Goal: Check status: Check status

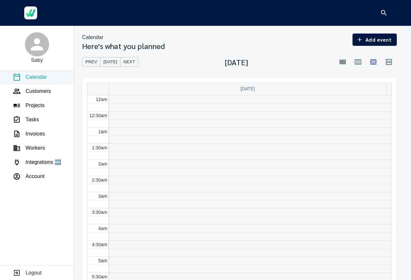
scroll to position [317, 0]
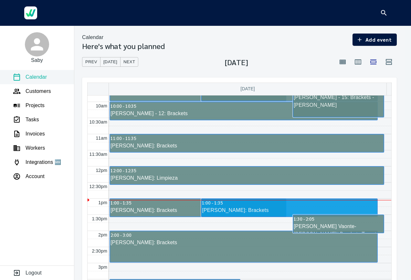
click at [263, 211] on div "[PERSON_NAME]: Brackets" at bounding box center [289, 211] width 175 height 8
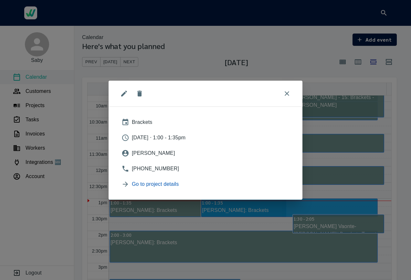
click at [159, 186] on span "Go to project details" at bounding box center [211, 185] width 158 height 8
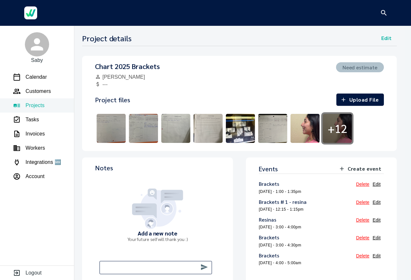
click at [337, 135] on h1 "+ 12" at bounding box center [337, 128] width 19 height 13
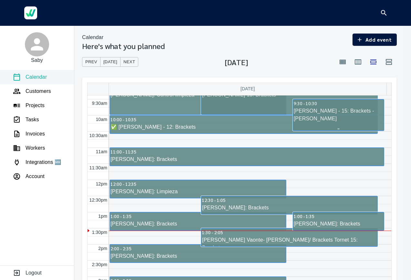
scroll to position [308, 0]
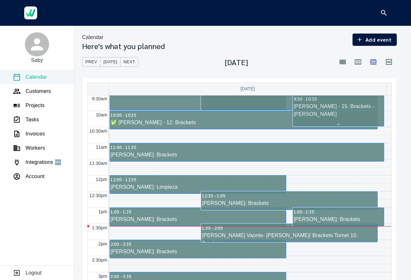
click at [0, 0] on div at bounding box center [0, 0] width 0 height 0
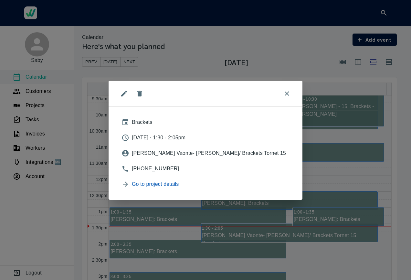
click at [150, 191] on link "Go to project details" at bounding box center [205, 185] width 178 height 16
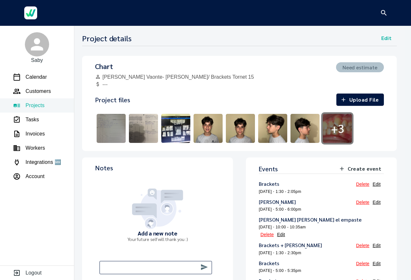
click at [342, 129] on h1 "+ 3" at bounding box center [337, 128] width 13 height 13
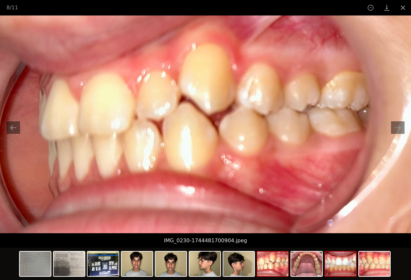
click at [342, 268] on img at bounding box center [340, 264] width 31 height 25
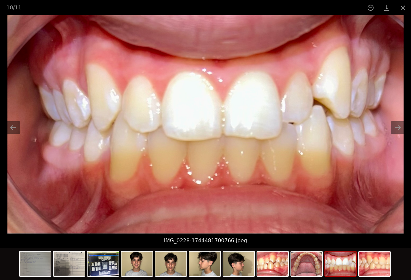
click at [147, 271] on img at bounding box center [136, 264] width 31 height 25
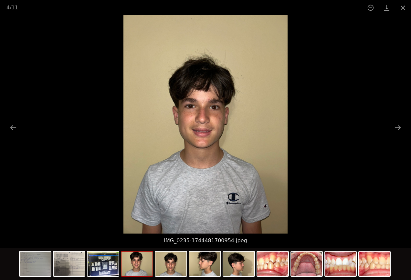
click at [108, 274] on img at bounding box center [103, 264] width 31 height 25
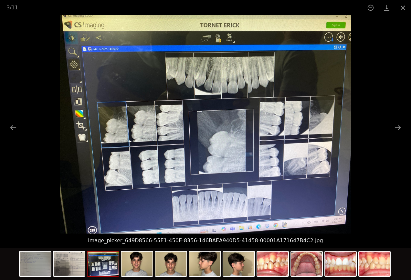
click at [278, 269] on img at bounding box center [272, 264] width 31 height 25
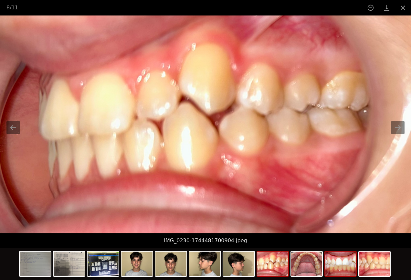
click at [347, 267] on img at bounding box center [340, 264] width 31 height 25
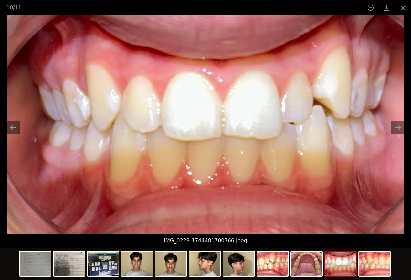
click at [381, 268] on img at bounding box center [374, 264] width 31 height 25
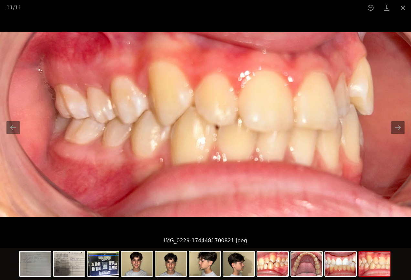
click at [311, 270] on img at bounding box center [306, 264] width 31 height 25
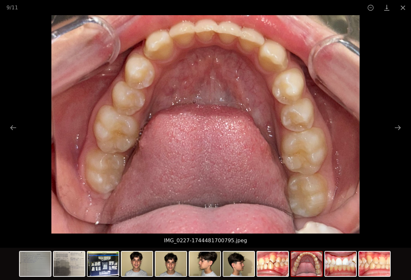
click at [303, 84] on img at bounding box center [205, 124] width 308 height 219
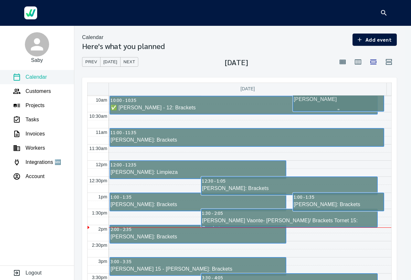
scroll to position [324, 0]
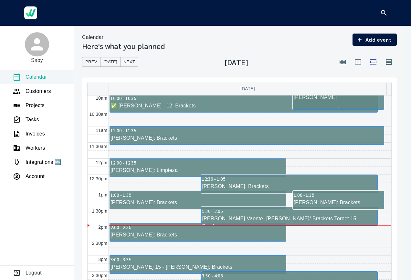
click at [243, 238] on div "[PERSON_NAME]: Brackets" at bounding box center [197, 235] width 175 height 8
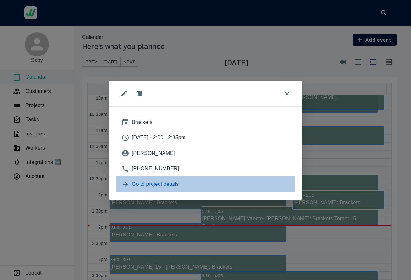
click at [158, 185] on span "Go to project details" at bounding box center [211, 185] width 158 height 8
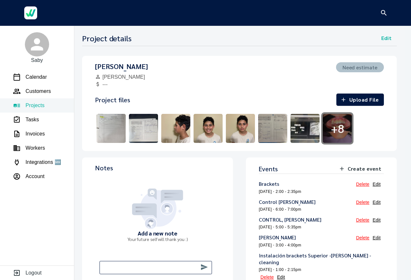
click at [339, 134] on h1 "+ 8" at bounding box center [337, 128] width 13 height 13
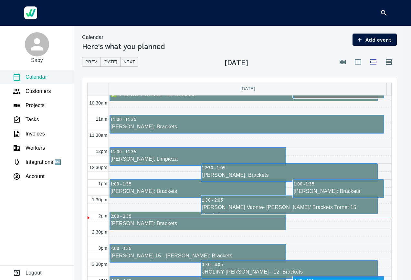
scroll to position [337, 0]
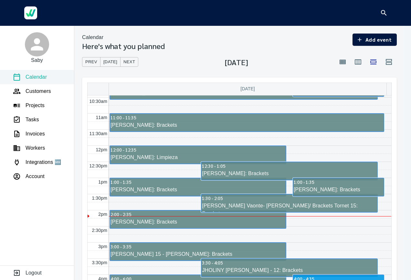
click at [240, 225] on div "[PERSON_NAME]: Brackets" at bounding box center [197, 222] width 175 height 8
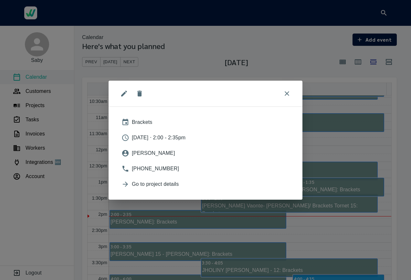
click at [169, 184] on span "Go to project details" at bounding box center [211, 185] width 158 height 8
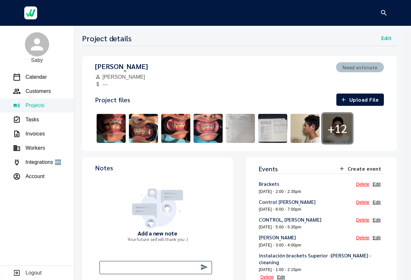
click at [208, 131] on img at bounding box center [208, 128] width 32 height 32
